Goal: Find specific page/section: Find specific page/section

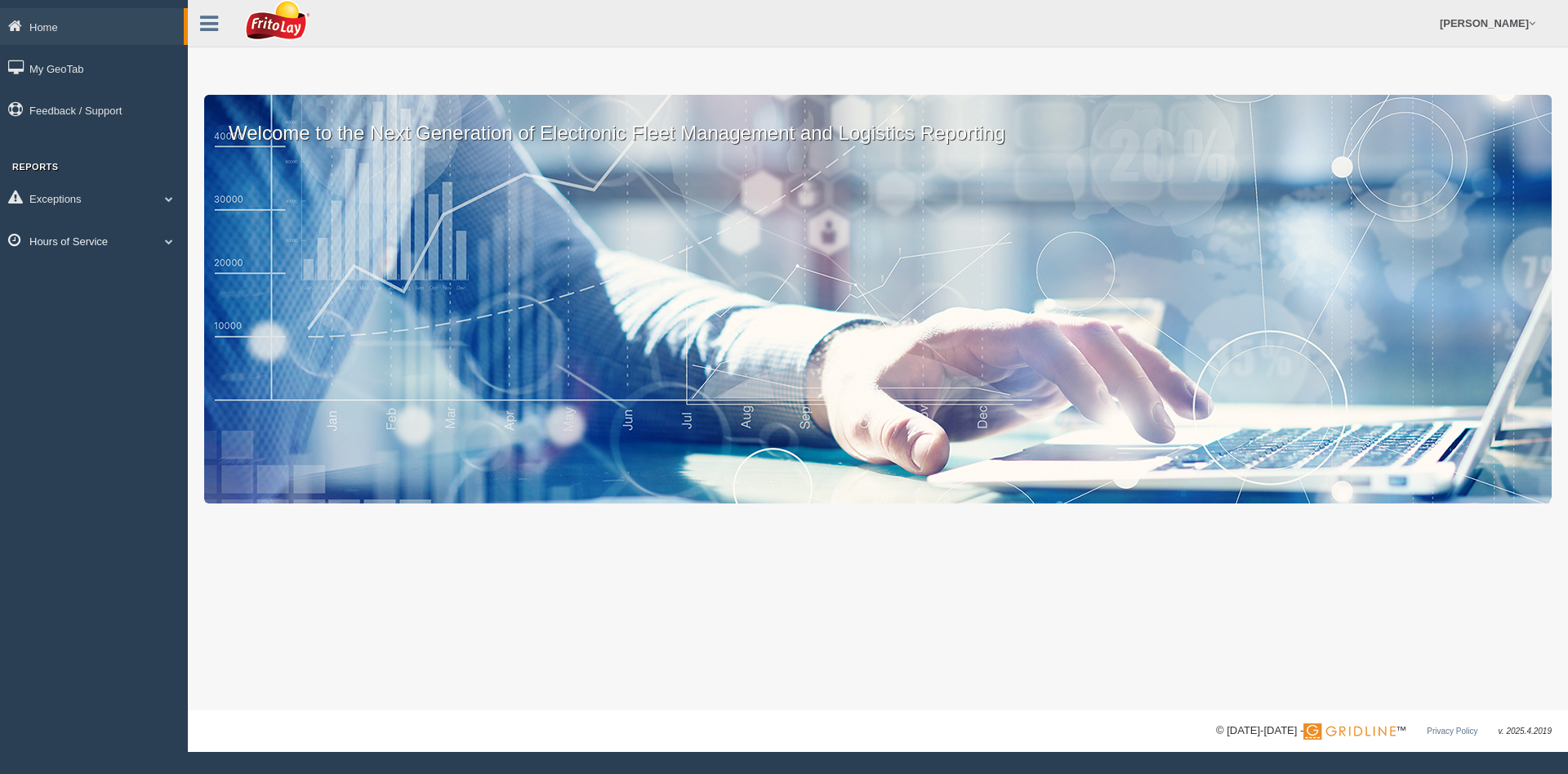
click at [170, 241] on span at bounding box center [169, 241] width 21 height 9
click at [101, 270] on link "HOS Explanation Reports" at bounding box center [107, 278] width 155 height 30
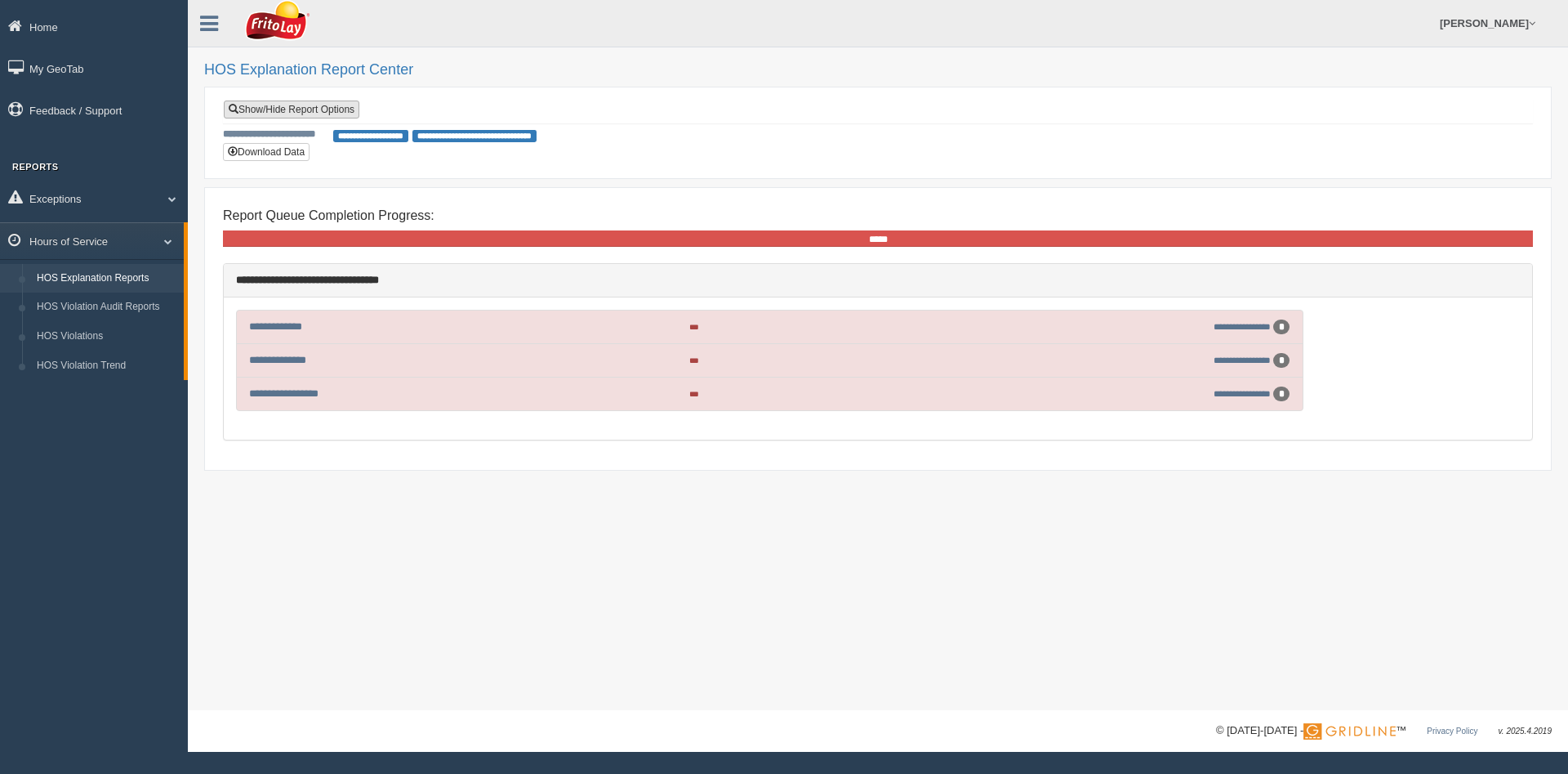
click at [303, 112] on link "Show/Hide Report Options" at bounding box center [291, 109] width 135 height 18
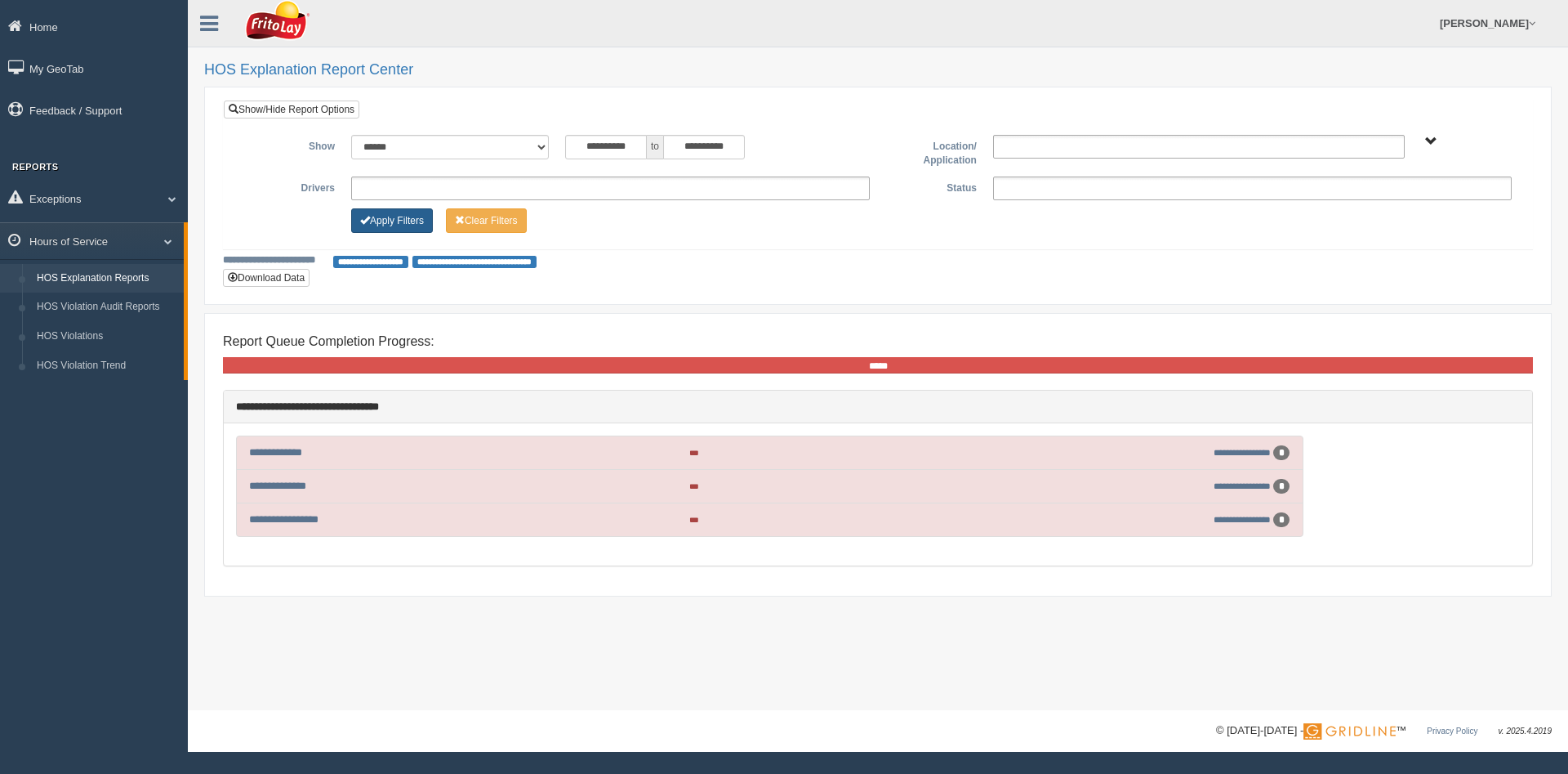
click at [411, 222] on button "Apply Filters" at bounding box center [392, 221] width 82 height 25
